Goal: Communication & Community: Answer question/provide support

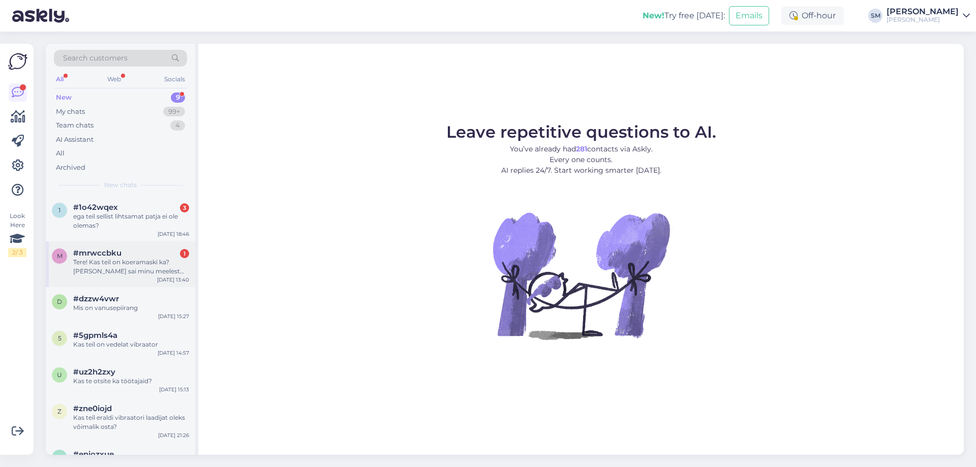
click at [144, 263] on div "Tere! Kas teil on koeramaski ka? [PERSON_NAME] sai minu meelest siit ostetud, a…" at bounding box center [131, 267] width 116 height 18
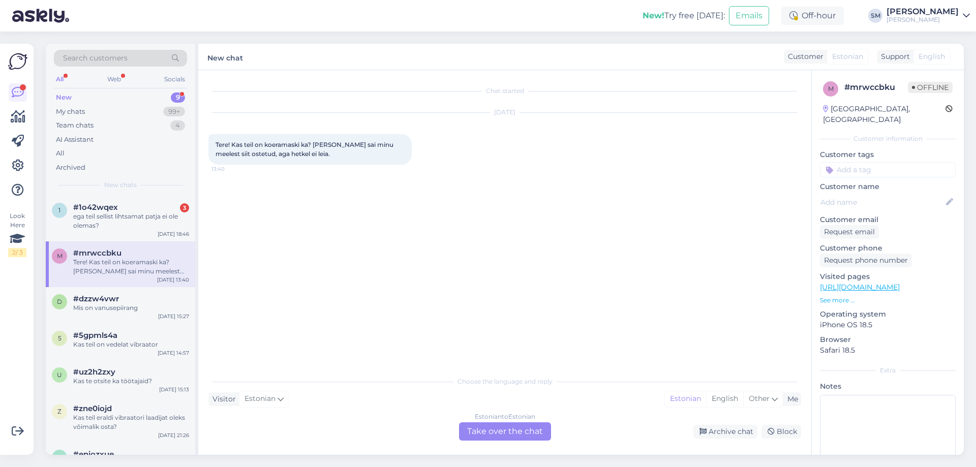
click at [531, 429] on div "Estonian to Estonian Take over the chat" at bounding box center [505, 431] width 92 height 18
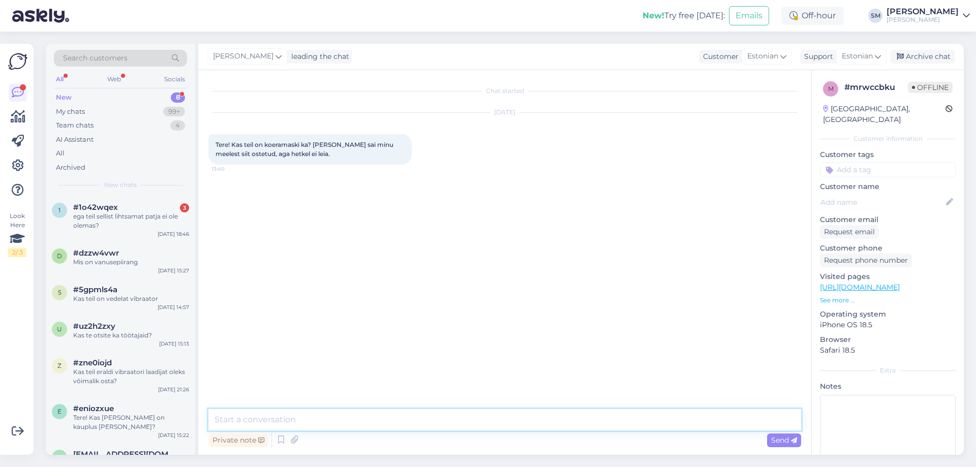
click at [395, 418] on textarea at bounding box center [504, 419] width 593 height 21
type textarea "Tere, [PERSON_NAME] meil müügil pole."
click at [798, 442] on div "Send" at bounding box center [784, 441] width 34 height 14
click at [142, 221] on div "ega teil sellist lihtsamat patja ei ole olemas?" at bounding box center [131, 221] width 116 height 18
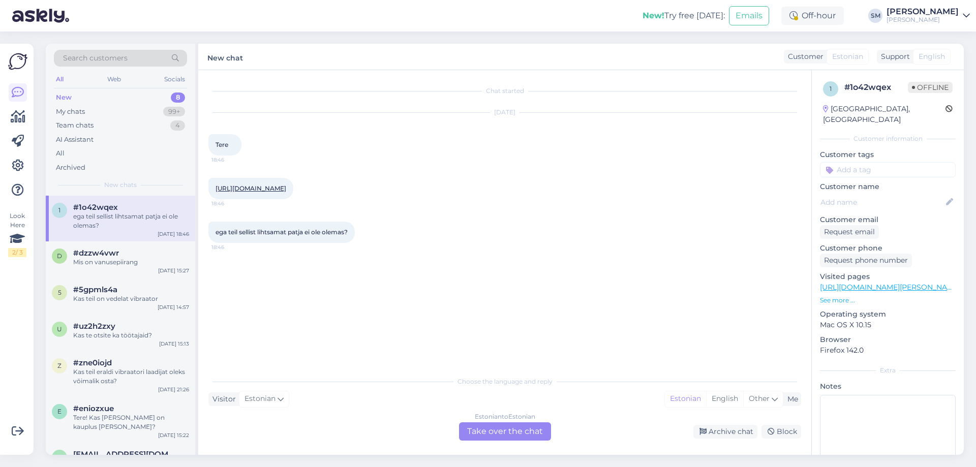
click at [268, 184] on div "[URL][DOMAIN_NAME] 18:46" at bounding box center [250, 188] width 85 height 21
click at [269, 189] on link "[URL][DOMAIN_NAME]" at bounding box center [251, 189] width 71 height 8
click at [523, 435] on div "Estonian to Estonian Take over the chat" at bounding box center [505, 431] width 92 height 18
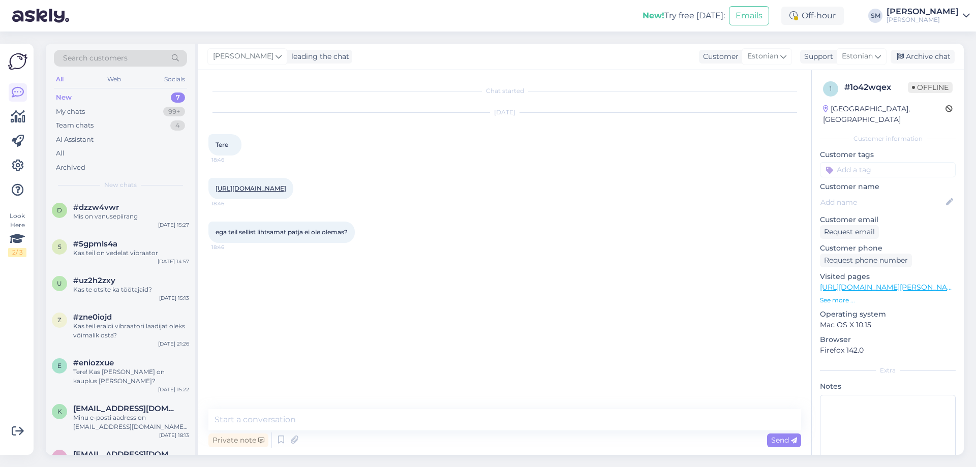
click at [286, 188] on link "[URL][DOMAIN_NAME]" at bounding box center [251, 189] width 71 height 8
click at [286, 189] on link "[URL][DOMAIN_NAME]" at bounding box center [251, 189] width 71 height 8
